Goal: Task Accomplishment & Management: Complete application form

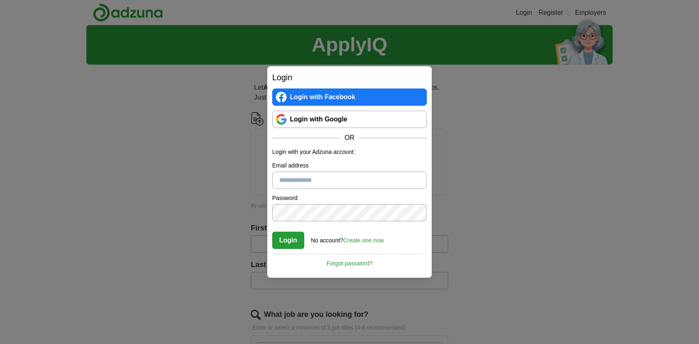
click at [358, 109] on div "Login with Facebook Login with Google OR" at bounding box center [349, 115] width 155 height 54
click at [358, 113] on link "Login with Google" at bounding box center [349, 119] width 155 height 17
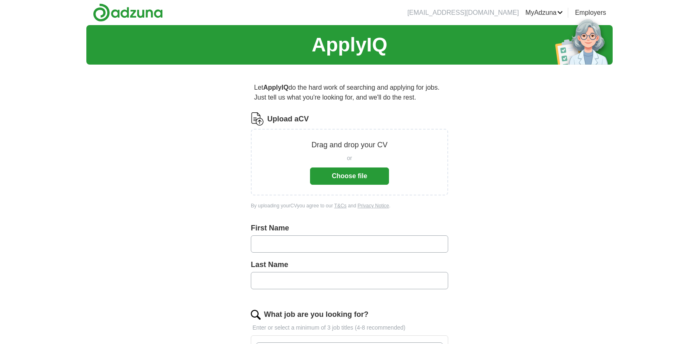
click at [343, 176] on button "Choose file" at bounding box center [349, 175] width 79 height 17
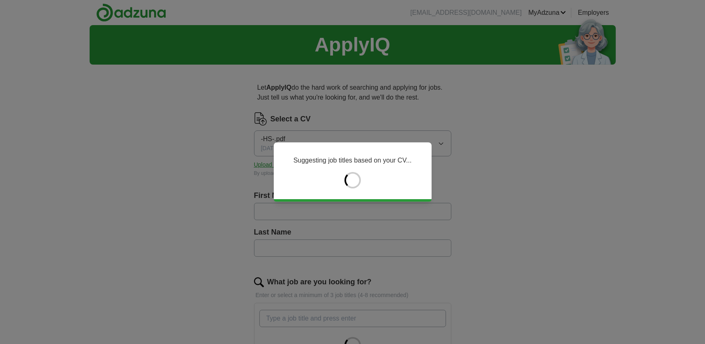
type input "*****"
type input "*******"
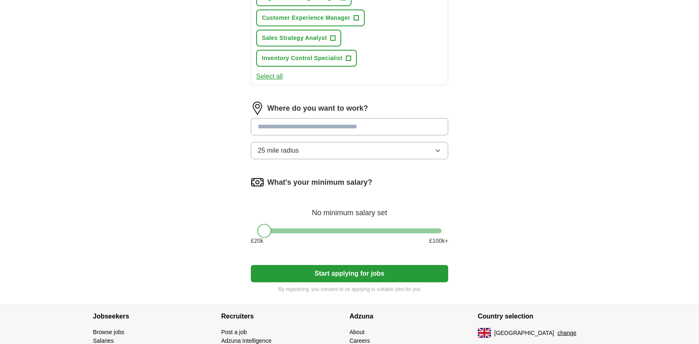
scroll to position [422, 0]
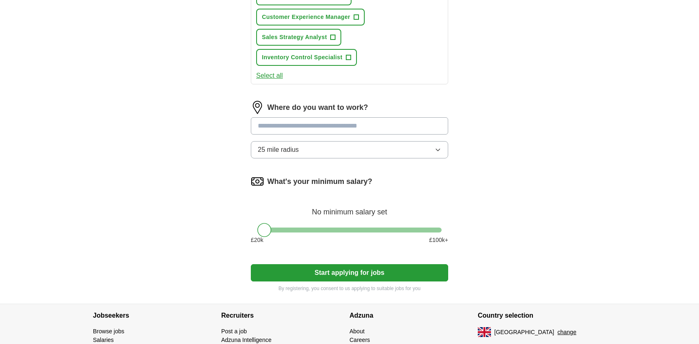
click at [313, 118] on input at bounding box center [349, 125] width 197 height 17
type input "****"
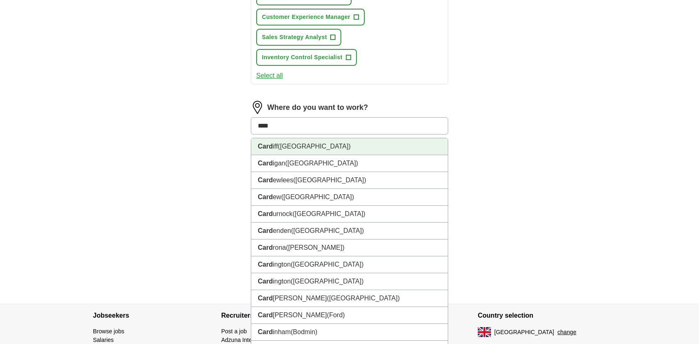
click at [313, 143] on span "([GEOGRAPHIC_DATA])" at bounding box center [314, 146] width 73 height 7
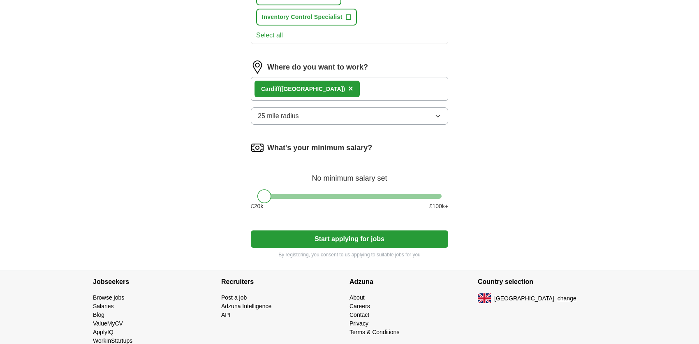
scroll to position [463, 0]
click at [324, 193] on div at bounding box center [349, 195] width 184 height 5
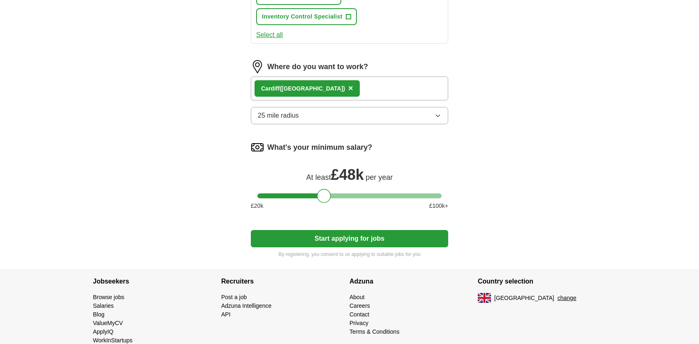
click at [304, 193] on div at bounding box center [349, 195] width 184 height 5
click at [299, 192] on div at bounding box center [305, 196] width 14 height 14
click at [292, 193] on div at bounding box center [349, 195] width 184 height 5
click at [304, 193] on div at bounding box center [349, 195] width 184 height 5
click at [309, 192] on div at bounding box center [305, 196] width 14 height 14
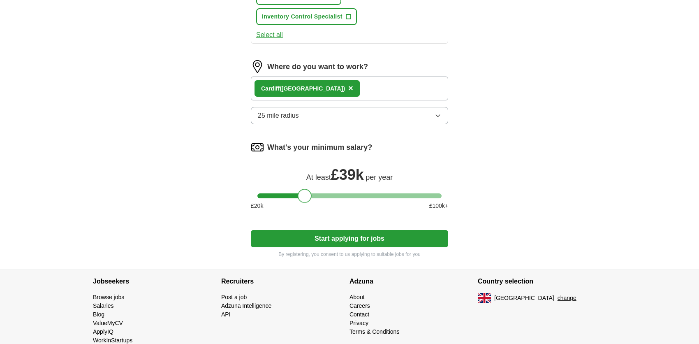
click at [314, 193] on div at bounding box center [349, 195] width 184 height 5
drag, startPoint x: 314, startPoint y: 192, endPoint x: 323, endPoint y: 191, distance: 9.1
click at [315, 192] on div at bounding box center [313, 196] width 14 height 14
click at [323, 193] on div at bounding box center [349, 195] width 184 height 5
click at [323, 191] on div at bounding box center [324, 196] width 14 height 14
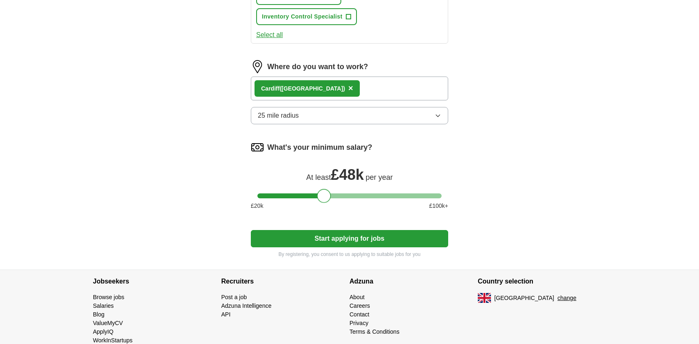
click at [326, 192] on div at bounding box center [324, 196] width 14 height 14
click at [330, 192] on div at bounding box center [324, 196] width 14 height 14
click at [334, 193] on div at bounding box center [349, 195] width 184 height 5
drag, startPoint x: 332, startPoint y: 195, endPoint x: 327, endPoint y: 195, distance: 5.8
click at [327, 195] on div at bounding box center [328, 196] width 14 height 14
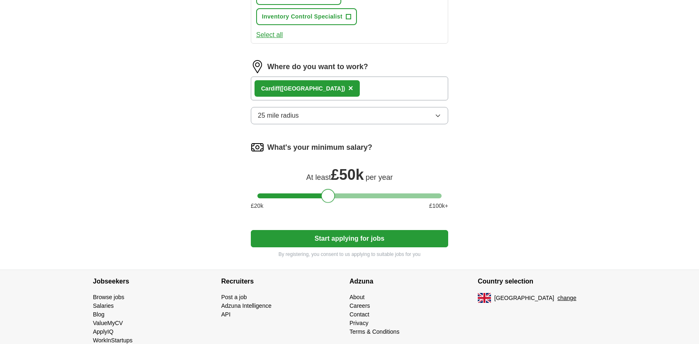
click at [341, 234] on button "Start applying for jobs" at bounding box center [349, 238] width 197 height 17
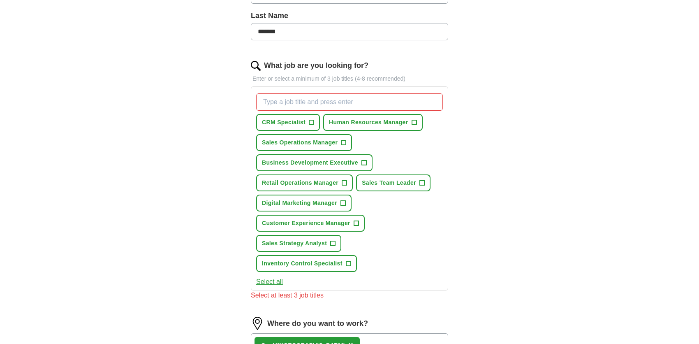
scroll to position [217, 0]
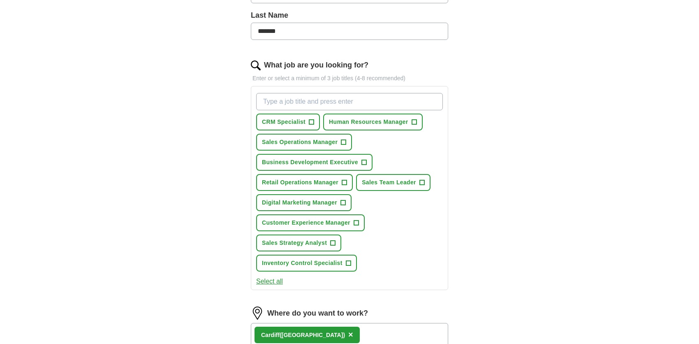
click at [321, 102] on input "What job are you looking for?" at bounding box center [349, 101] width 187 height 17
type input "sales"
click at [276, 277] on button "Select all" at bounding box center [269, 281] width 27 height 10
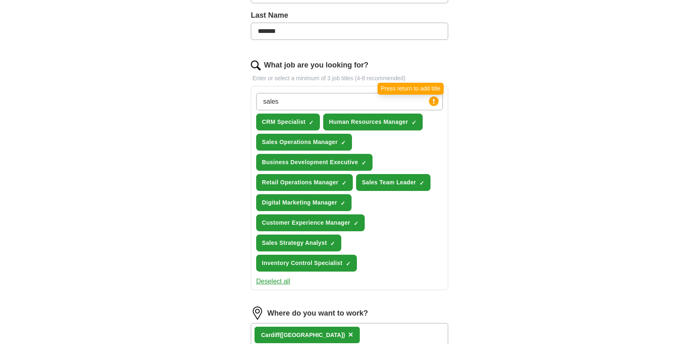
click at [433, 102] on circle at bounding box center [433, 100] width 9 height 9
click at [346, 97] on input "sales" at bounding box center [349, 101] width 187 height 17
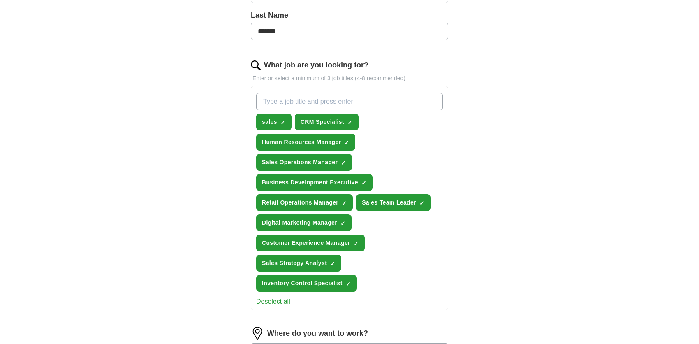
click at [346, 97] on input "What job are you looking for?" at bounding box center [349, 101] width 187 height 17
type input "business development"
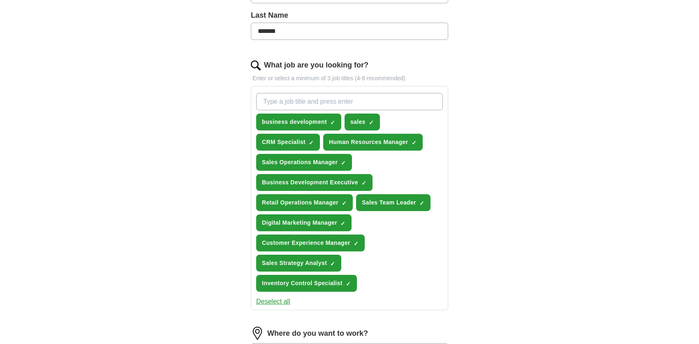
click at [487, 117] on div "ApplyIQ Let ApplyIQ do the hard work of searching and applying for jobs. Just t…" at bounding box center [349, 192] width 526 height 768
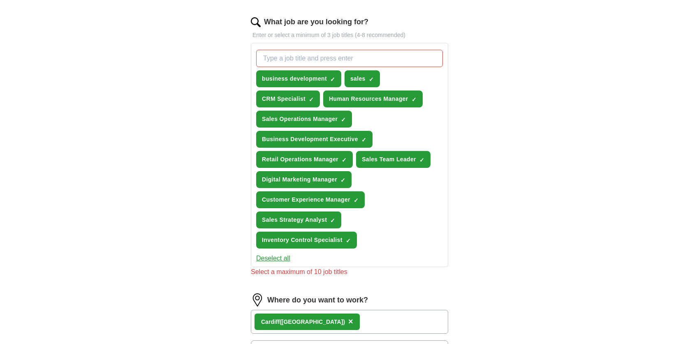
click at [476, 156] on div "Let ApplyIQ do the hard work of searching and applying for jobs. Just tell us w…" at bounding box center [349, 177] width 263 height 732
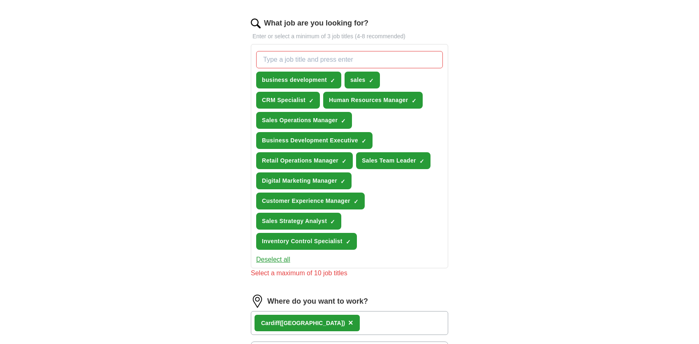
scroll to position [258, 0]
click at [400, 101] on span "Human Resources Manager" at bounding box center [368, 100] width 79 height 9
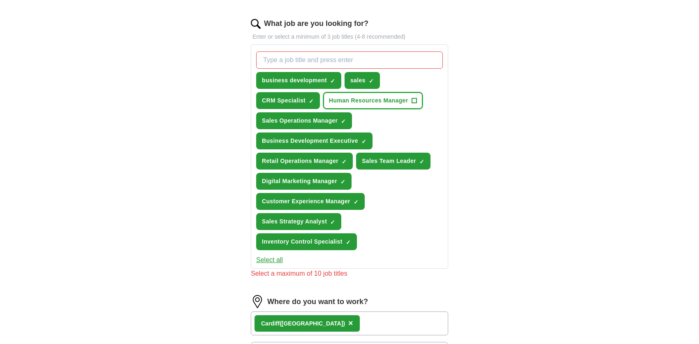
click at [415, 98] on span "+" at bounding box center [414, 100] width 5 height 7
click at [0, 0] on span "×" at bounding box center [0, 0] width 0 height 0
click at [482, 106] on div "ApplyIQ Let ApplyIQ do the hard work of searching and applying for jobs. Just t…" at bounding box center [349, 156] width 526 height 778
click at [0, 0] on span "×" at bounding box center [0, 0] width 0 height 0
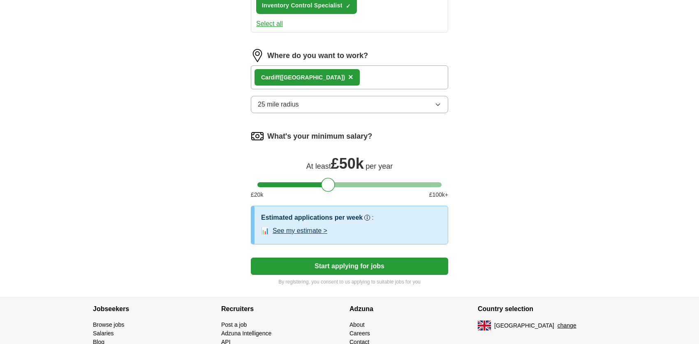
scroll to position [536, 0]
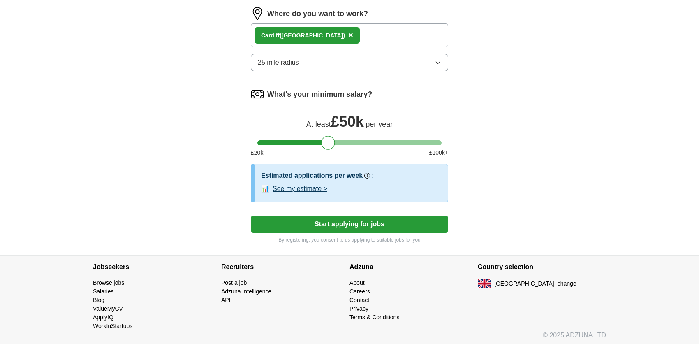
click at [388, 223] on button "Start applying for jobs" at bounding box center [349, 224] width 197 height 17
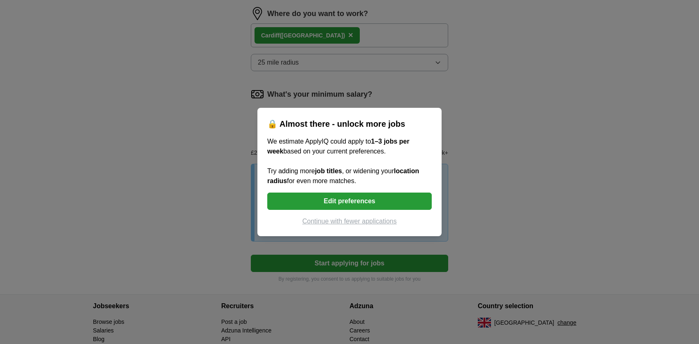
click at [384, 204] on button "Edit preferences" at bounding box center [349, 200] width 165 height 17
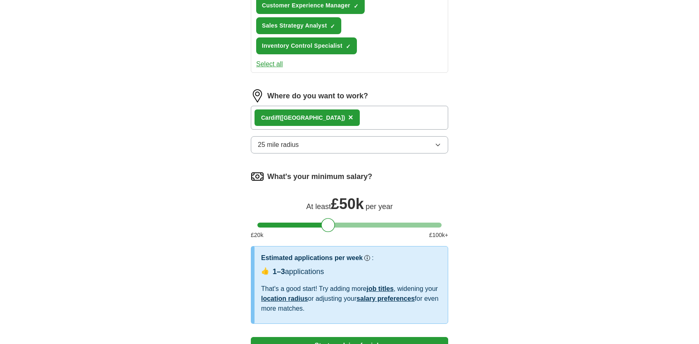
scroll to position [576, 0]
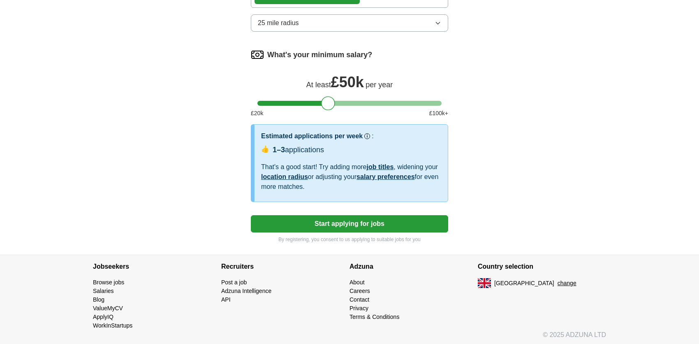
click at [371, 217] on button "Start applying for jobs" at bounding box center [349, 223] width 197 height 17
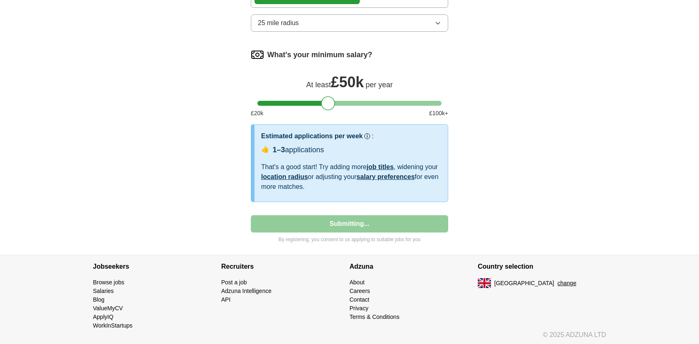
select select "**"
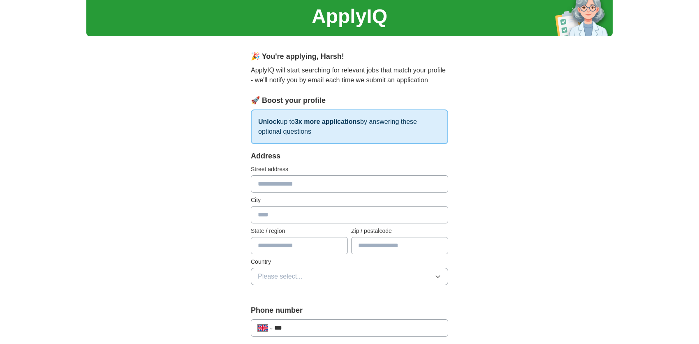
scroll to position [0, 0]
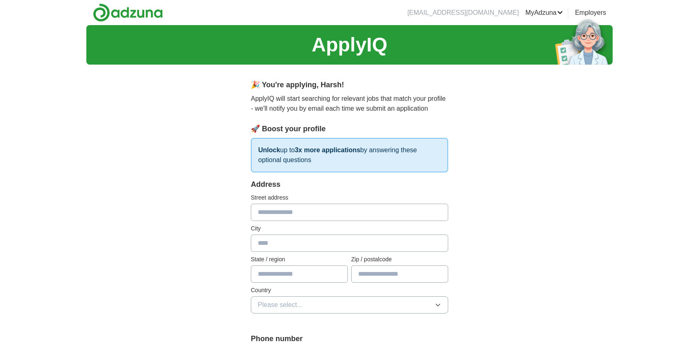
click at [554, 10] on link "MyAdzuna" at bounding box center [545, 13] width 38 height 10
click at [0, 0] on link "ApplyIQ" at bounding box center [0, 0] width 0 height 0
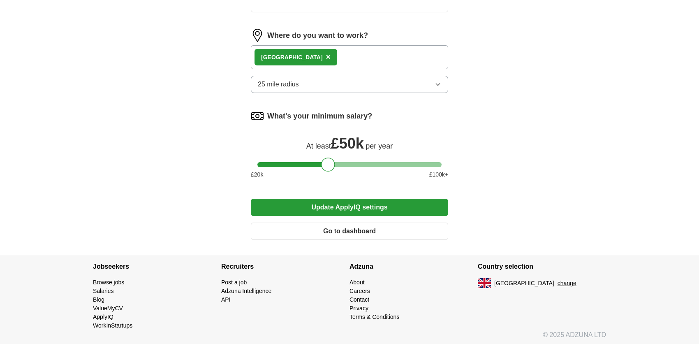
scroll to position [356, 0]
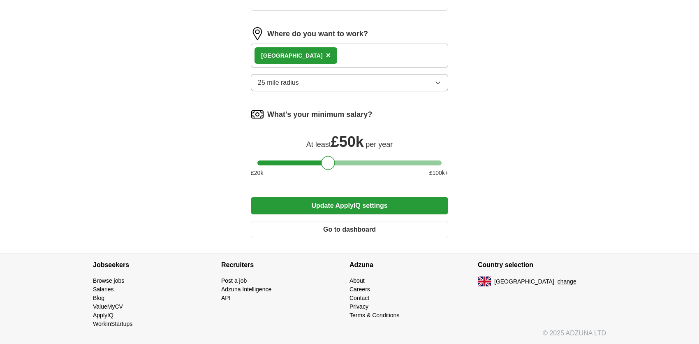
click at [305, 81] on button "25 mile radius" at bounding box center [349, 82] width 197 height 17
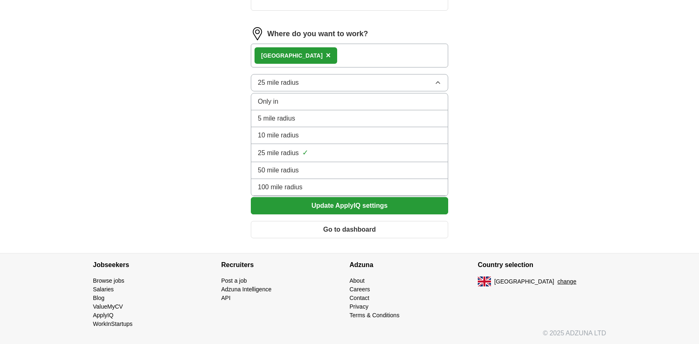
click at [294, 130] on span "10 mile radius" at bounding box center [278, 135] width 41 height 10
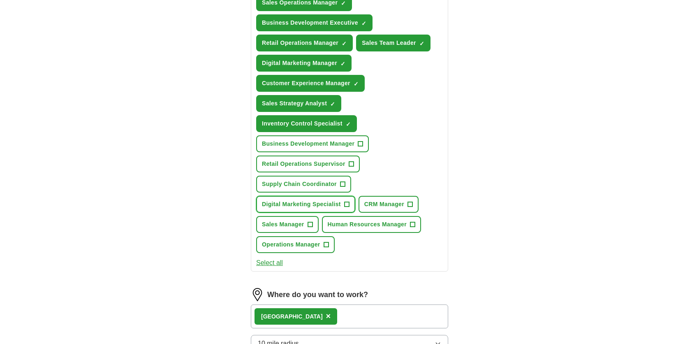
click at [305, 209] on button "Digital Marketing Specialist +" at bounding box center [305, 204] width 99 height 17
click at [317, 200] on span "Digital Marketing Specialist" at bounding box center [301, 204] width 79 height 9
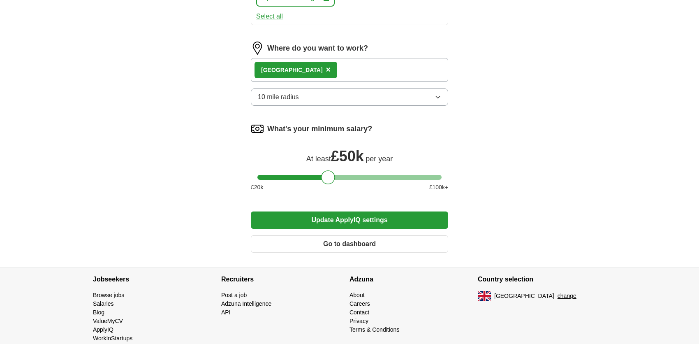
scroll to position [603, 0]
click at [376, 215] on button "Update ApplyIQ settings" at bounding box center [349, 219] width 197 height 17
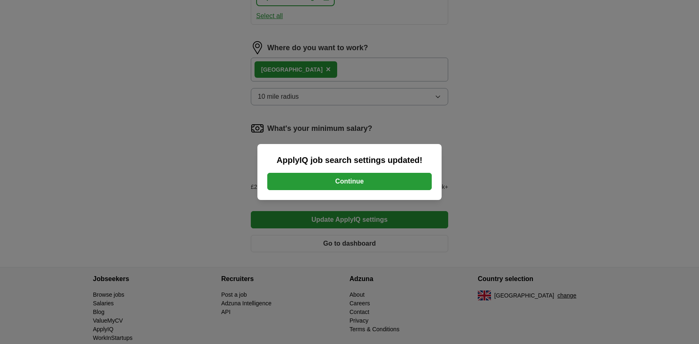
click at [372, 179] on button "Continue" at bounding box center [349, 181] width 165 height 17
